Goal: Information Seeking & Learning: Learn about a topic

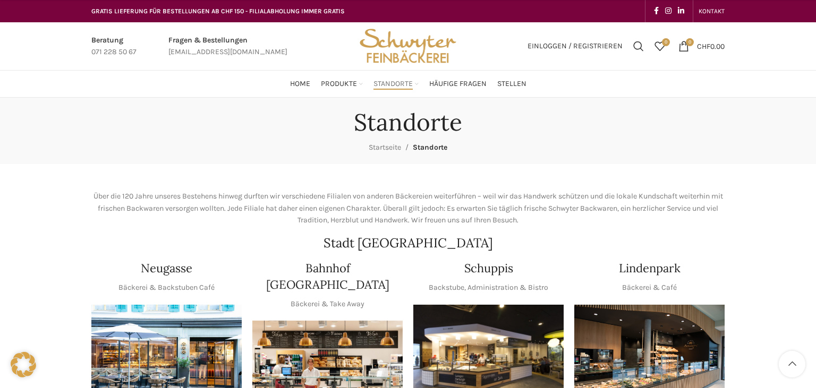
scroll to position [224, 0]
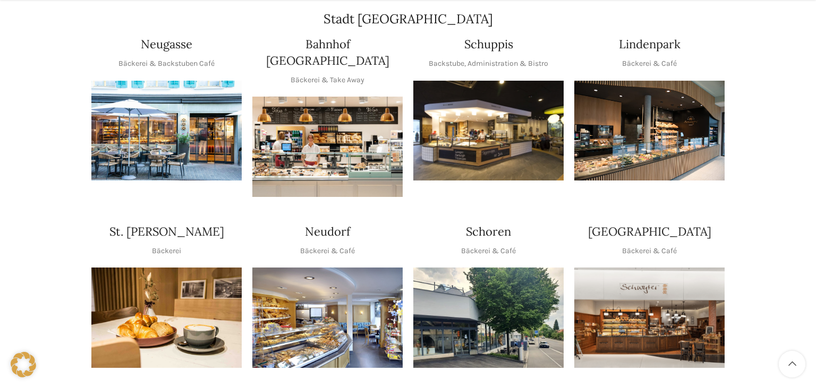
click at [146, 128] on img "1 / 1" at bounding box center [166, 131] width 150 height 100
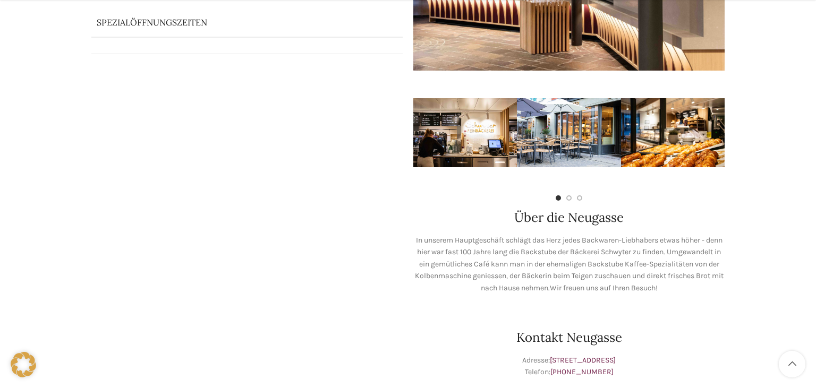
scroll to position [268, 0]
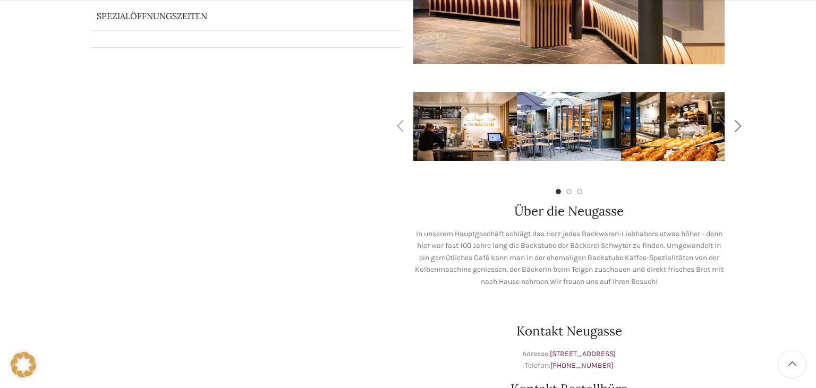
click at [747, 132] on div "Next slide" at bounding box center [738, 126] width 27 height 27
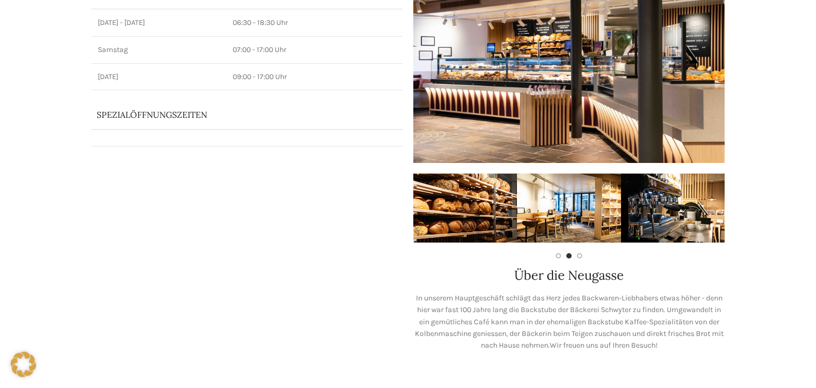
scroll to position [0, 0]
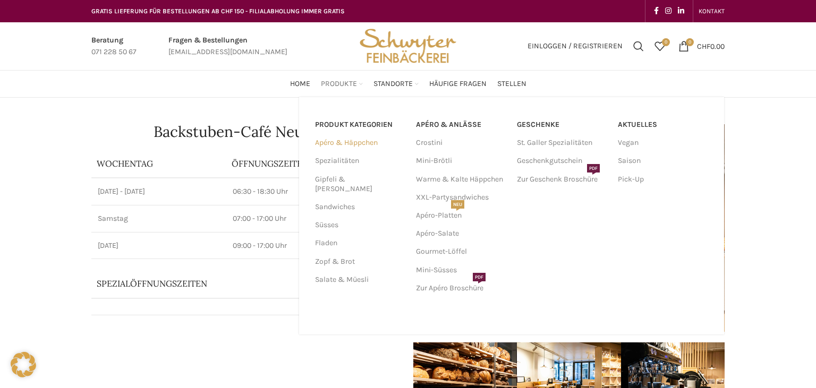
click at [341, 141] on link "Apéro & Häppchen" at bounding box center [359, 143] width 88 height 18
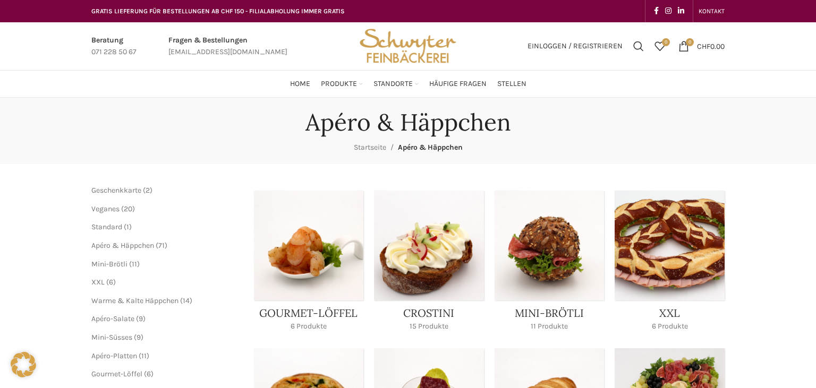
click at [104, 277] on ul "Mini-Brötli 11 11 Produkte XXL 6 6 Produkte Warme & Kalte Häppchen 14 14 Produk…" at bounding box center [164, 328] width 147 height 139
click at [101, 287] on li "XXL 6 6 Produkte" at bounding box center [164, 282] width 147 height 11
click at [103, 280] on span "XXL" at bounding box center [97, 282] width 13 height 9
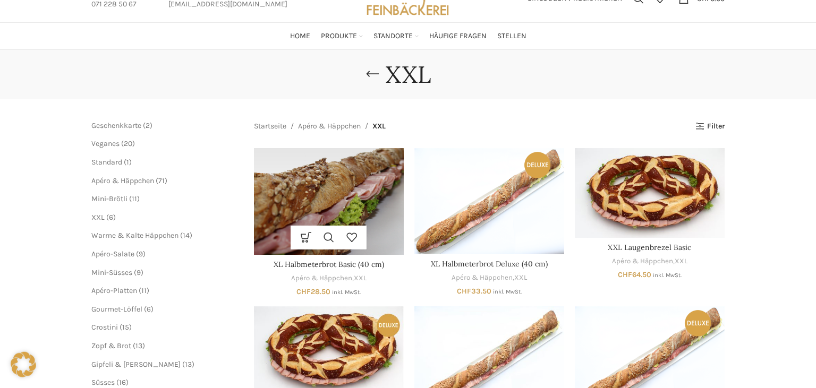
scroll to position [49, 0]
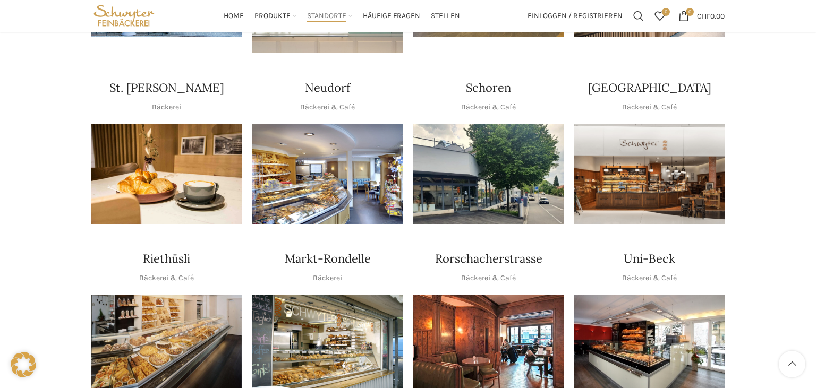
scroll to position [368, 0]
click at [313, 156] on img "1 / 1" at bounding box center [327, 174] width 150 height 100
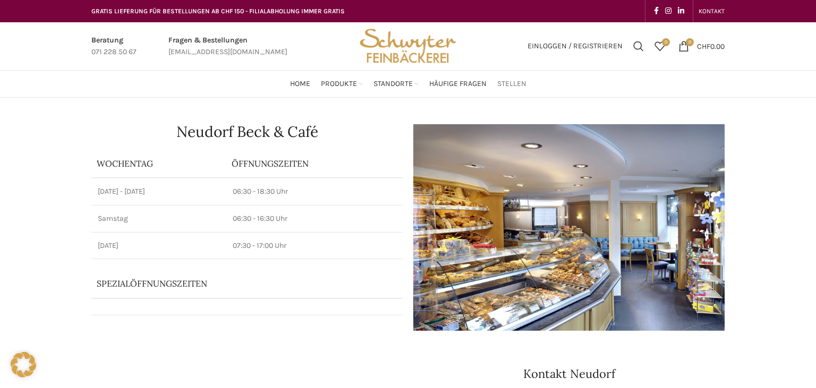
click at [507, 84] on span "Stellen" at bounding box center [511, 84] width 29 height 10
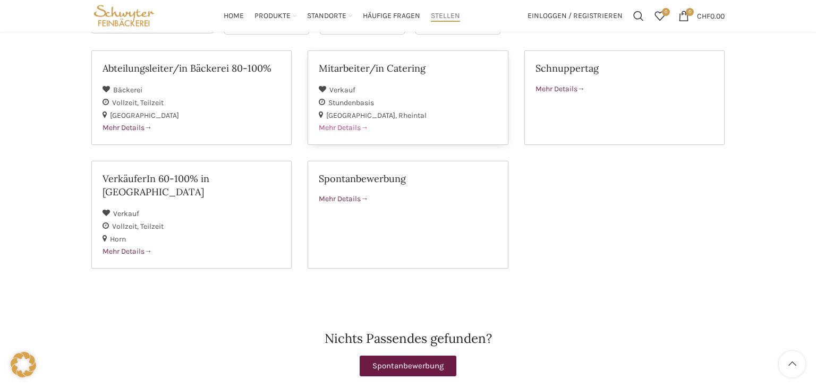
scroll to position [152, 0]
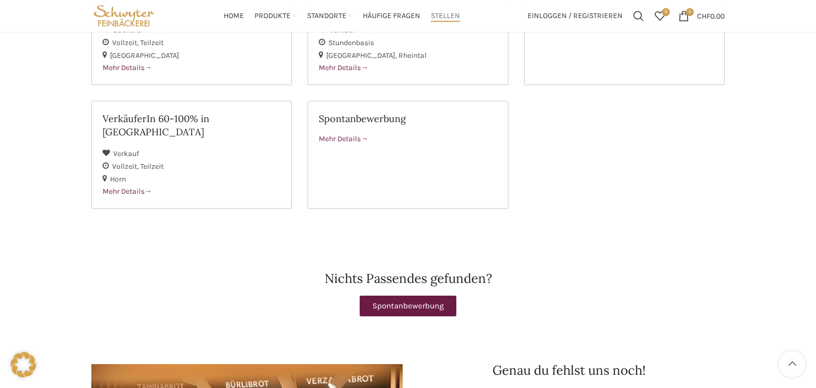
click at [338, 296] on div "Spontanbewerbung" at bounding box center [407, 306] width 633 height 21
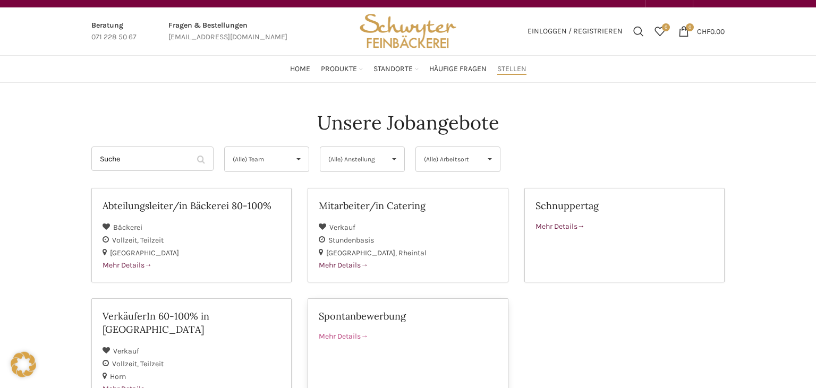
scroll to position [15, 0]
click at [345, 343] on link "Spontanbewerbung Mehr Details" at bounding box center [408, 353] width 200 height 108
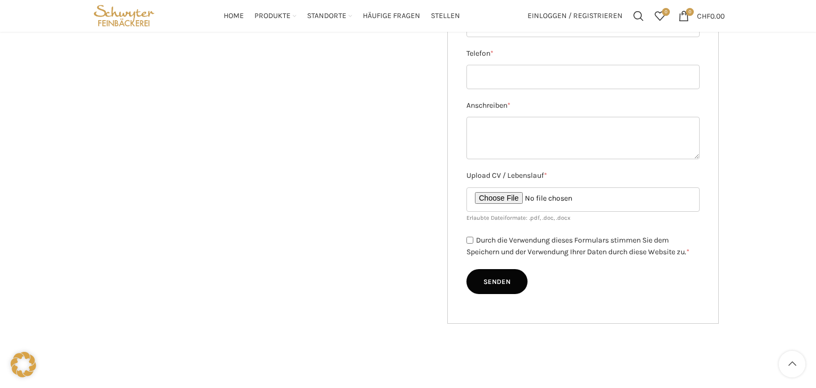
scroll to position [286, 0]
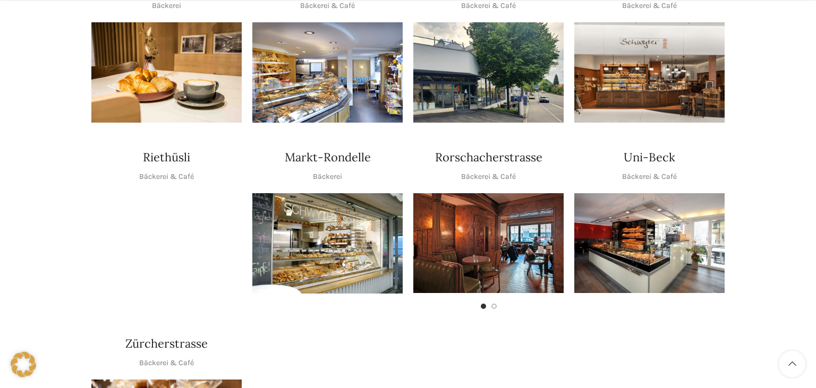
scroll to position [557, 0]
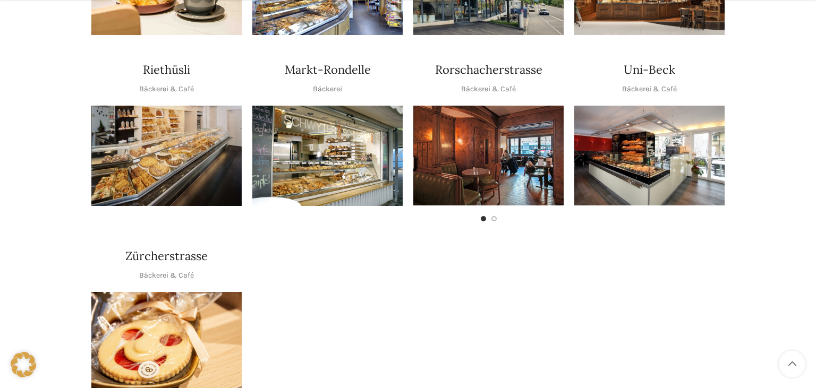
click at [490, 216] on ul at bounding box center [489, 218] width 16 height 5
click at [495, 216] on span "Go to slide 2" at bounding box center [494, 218] width 5 height 5
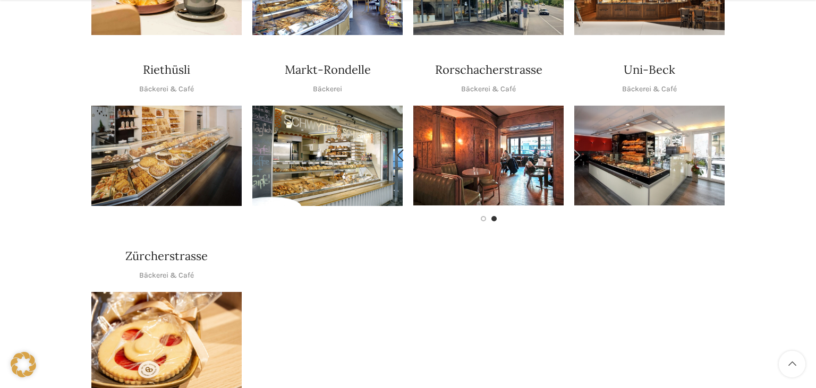
click at [495, 216] on span "Go to slide 2" at bounding box center [494, 218] width 5 height 5
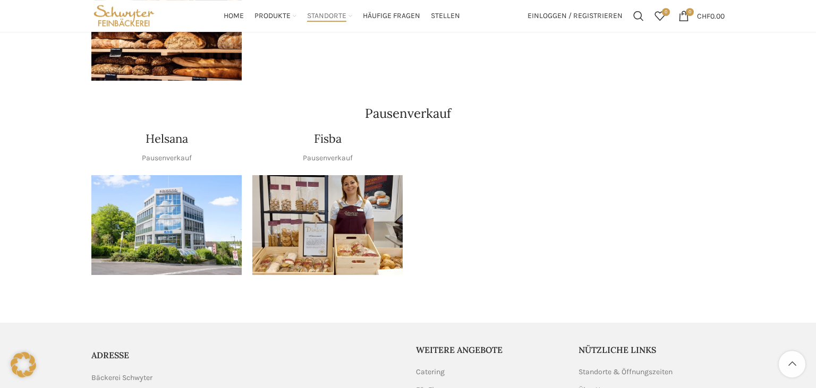
scroll to position [1222, 0]
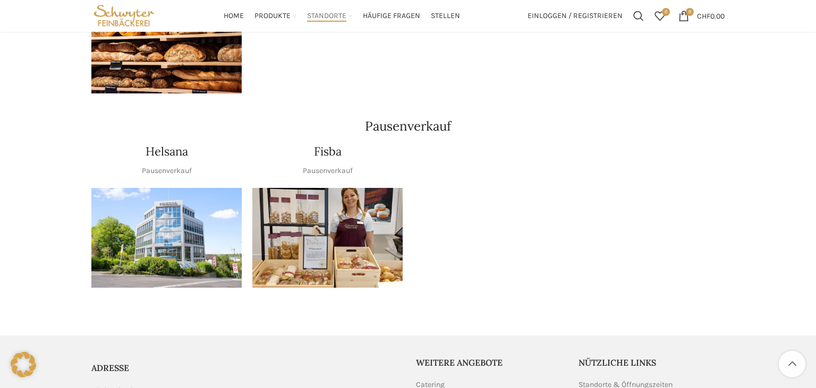
click at [294, 223] on img "1 / 1" at bounding box center [327, 238] width 150 height 100
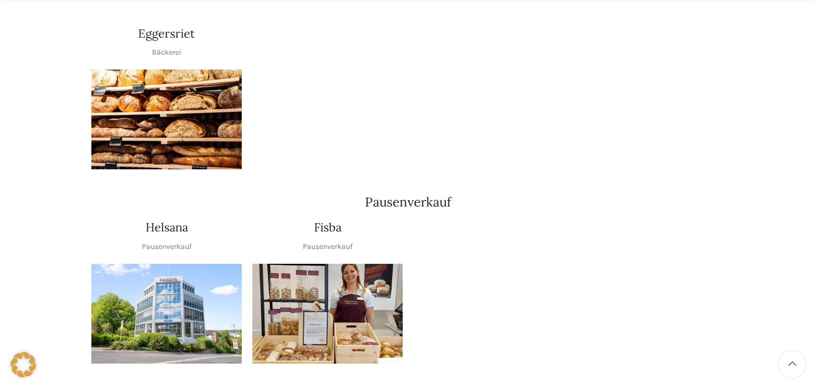
scroll to position [1184, 0]
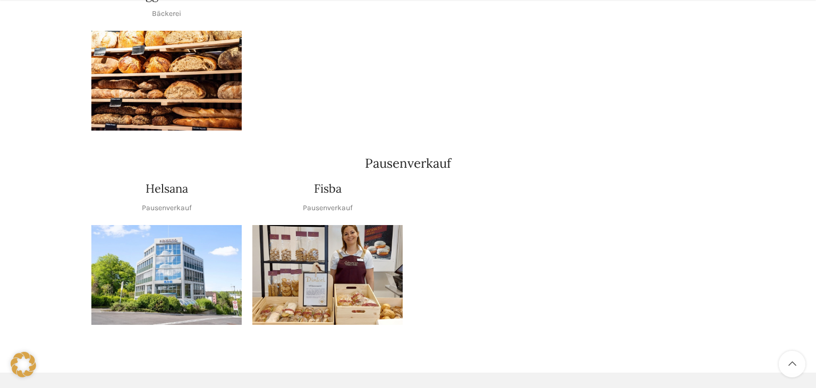
click at [173, 245] on img "1 / 1" at bounding box center [166, 275] width 150 height 100
